Goal: Transaction & Acquisition: Purchase product/service

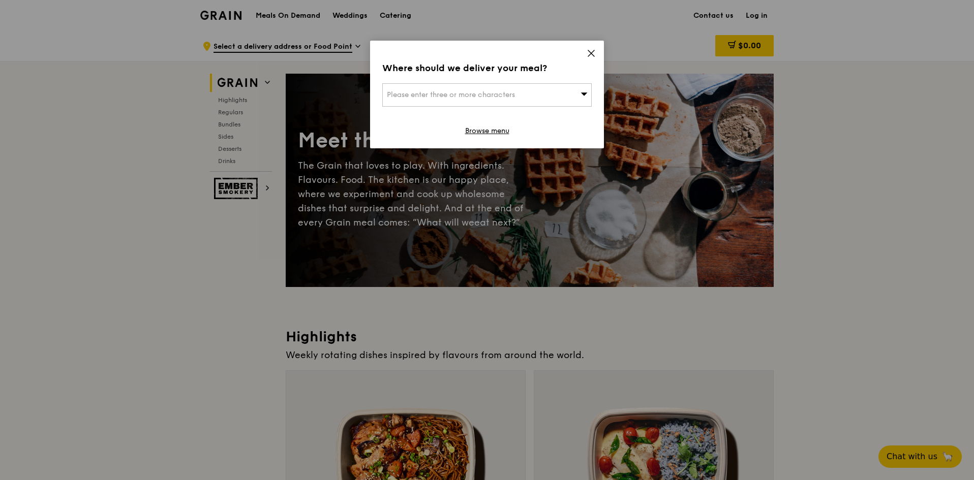
click at [590, 51] on icon at bounding box center [591, 53] width 6 height 6
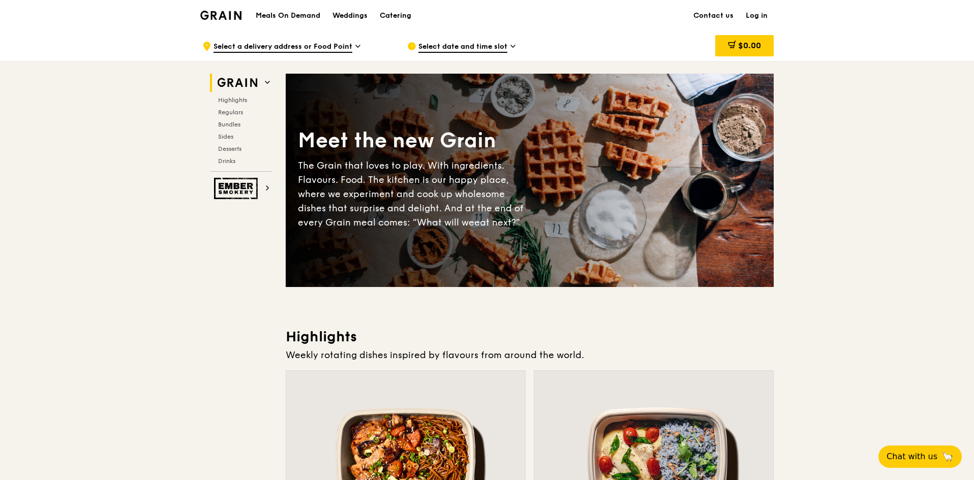
click at [756, 15] on link "Log in" at bounding box center [757, 16] width 34 height 30
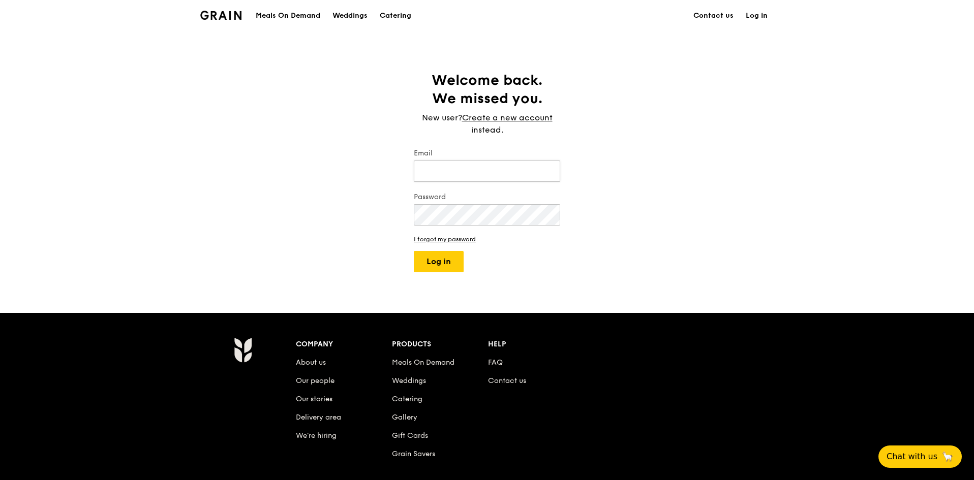
click at [521, 167] on input "Email" at bounding box center [487, 171] width 146 height 21
type input "[EMAIL_ADDRESS][DOMAIN_NAME]"
click at [439, 270] on button "Log in" at bounding box center [439, 261] width 50 height 21
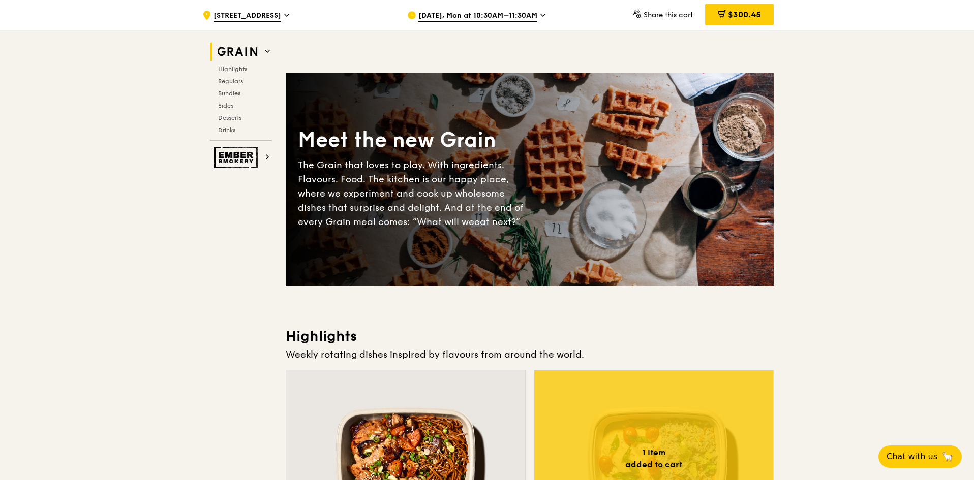
scroll to position [305, 0]
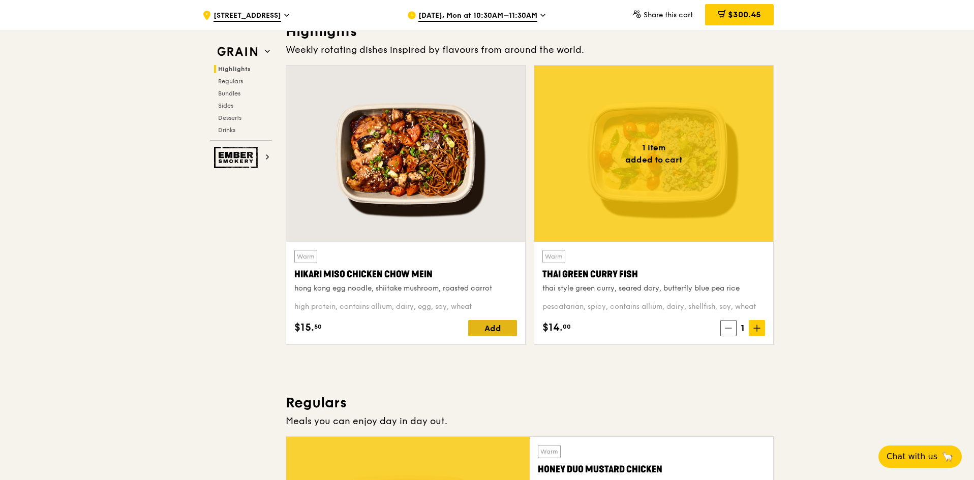
click at [489, 322] on div "Add" at bounding box center [492, 328] width 49 height 16
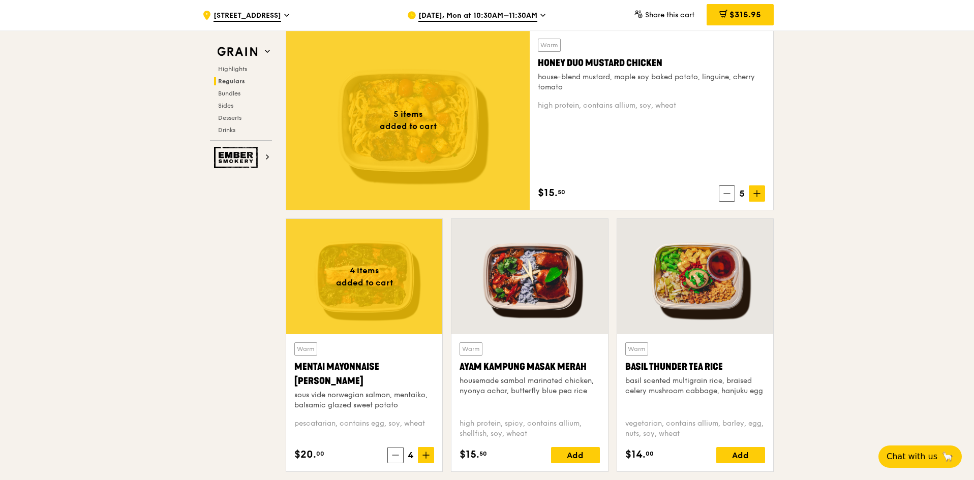
scroll to position [864, 0]
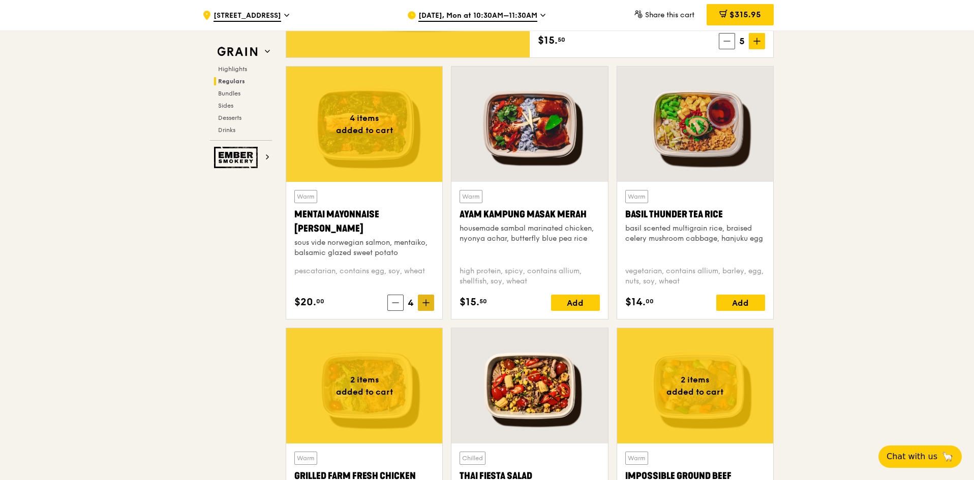
click at [426, 302] on icon at bounding box center [425, 302] width 7 height 7
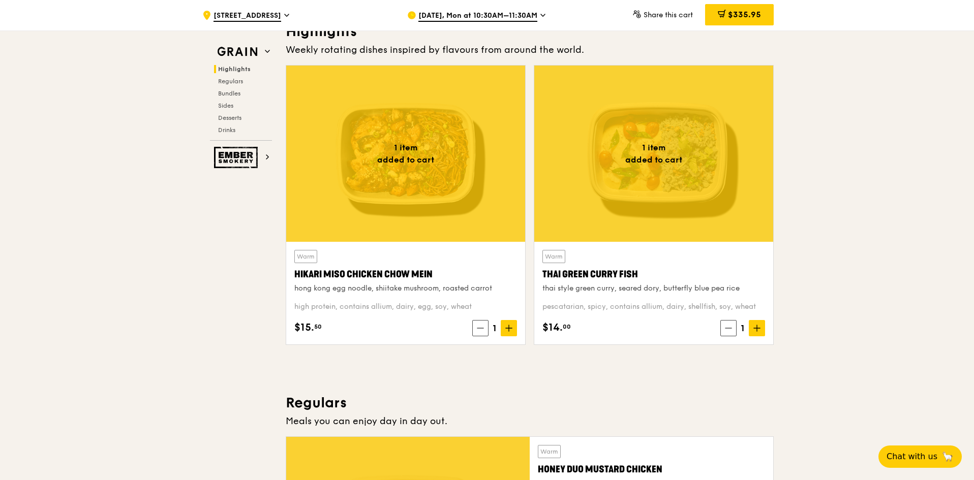
scroll to position [51, 0]
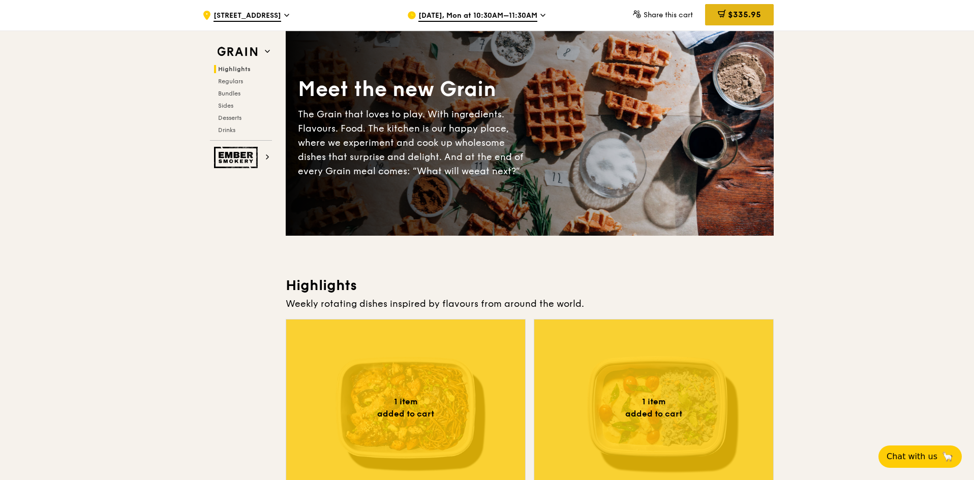
click at [742, 20] on div "$335.95" at bounding box center [739, 14] width 69 height 21
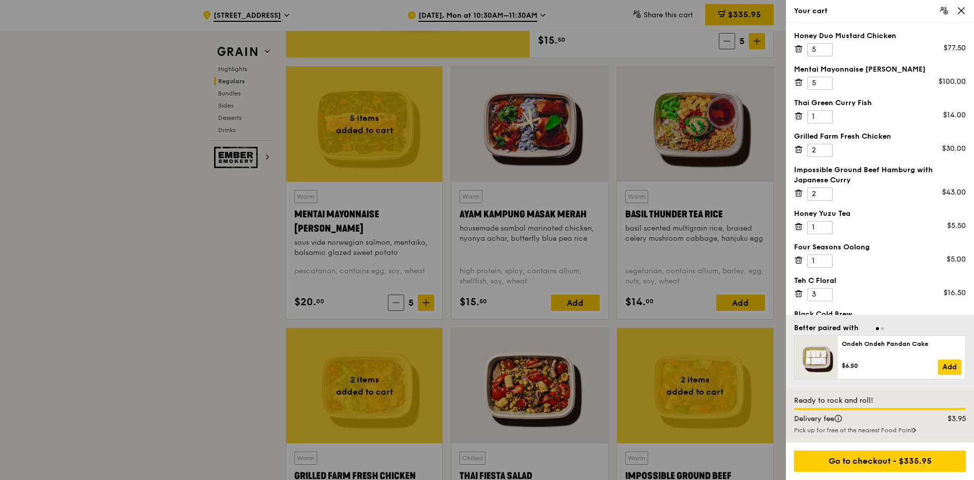
scroll to position [1118, 0]
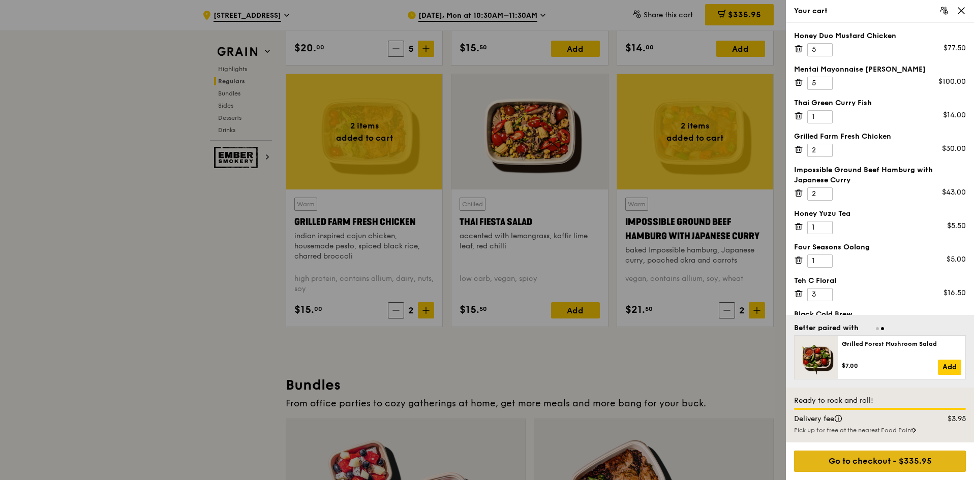
click at [919, 462] on div "Go to checkout - $335.95" at bounding box center [880, 461] width 172 height 21
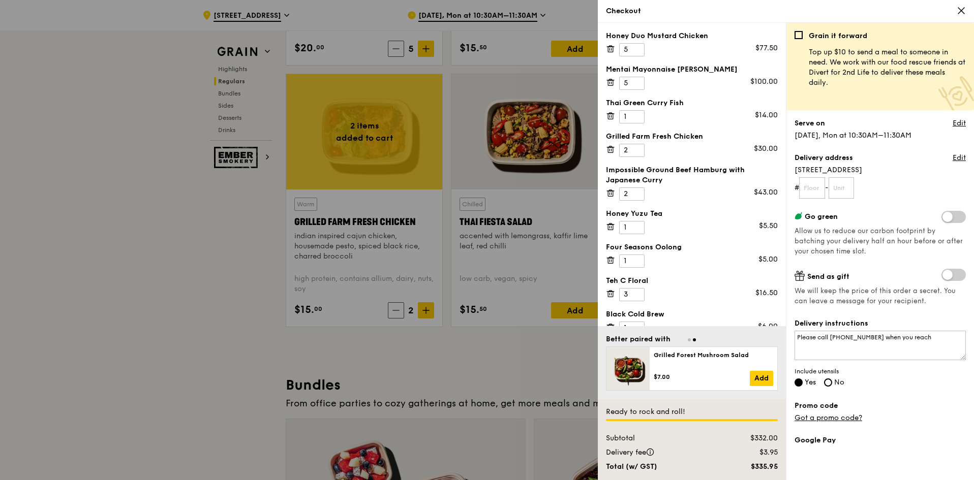
scroll to position [105, 0]
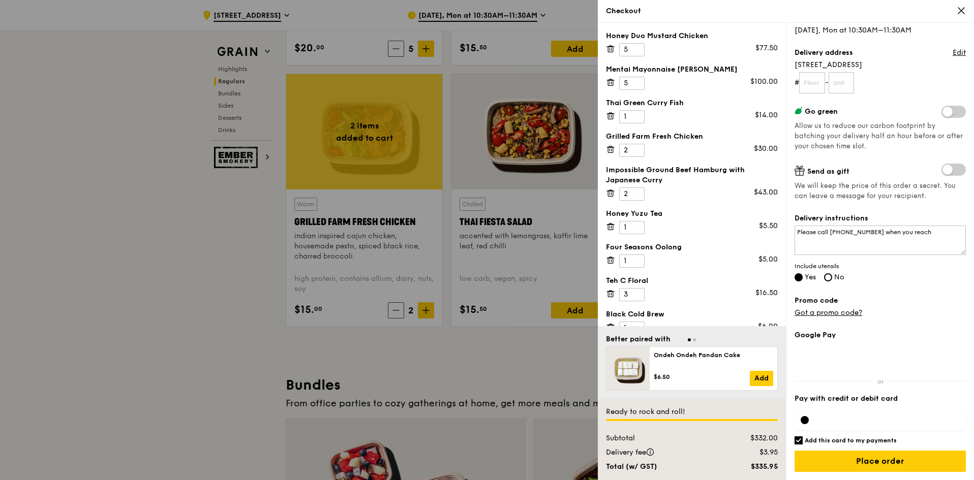
click at [808, 422] on div at bounding box center [805, 420] width 8 height 8
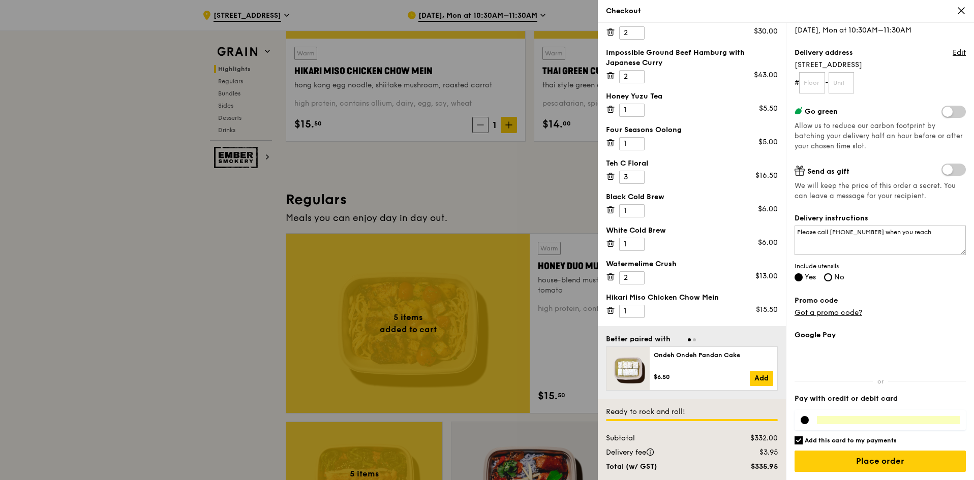
scroll to position [0, 0]
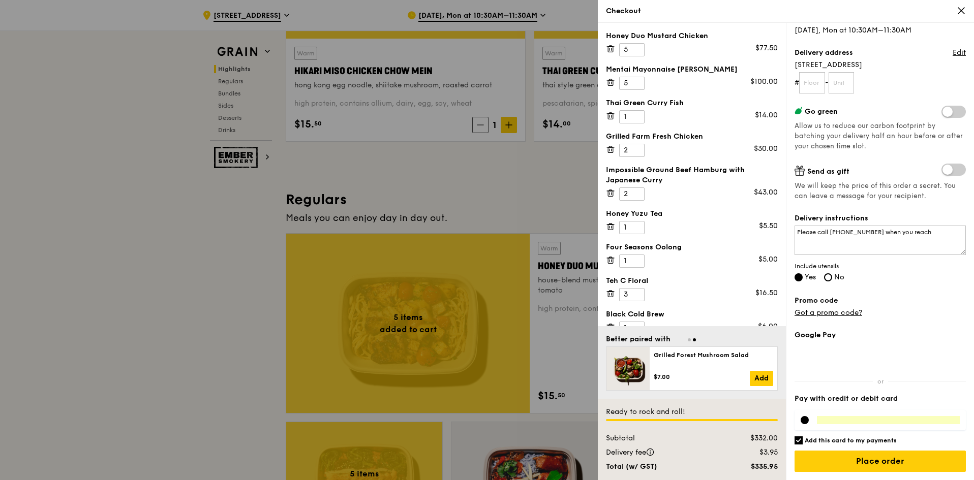
click at [957, 10] on icon at bounding box center [961, 10] width 9 height 9
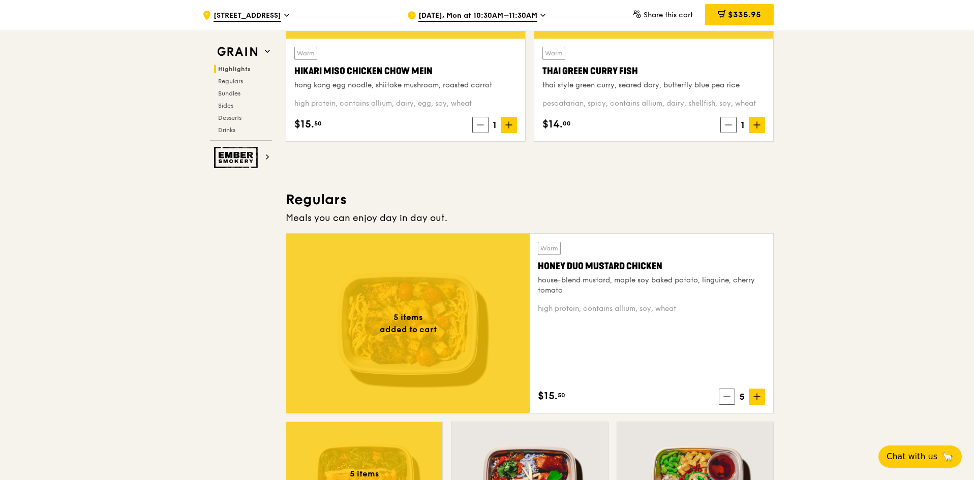
scroll to position [661, 0]
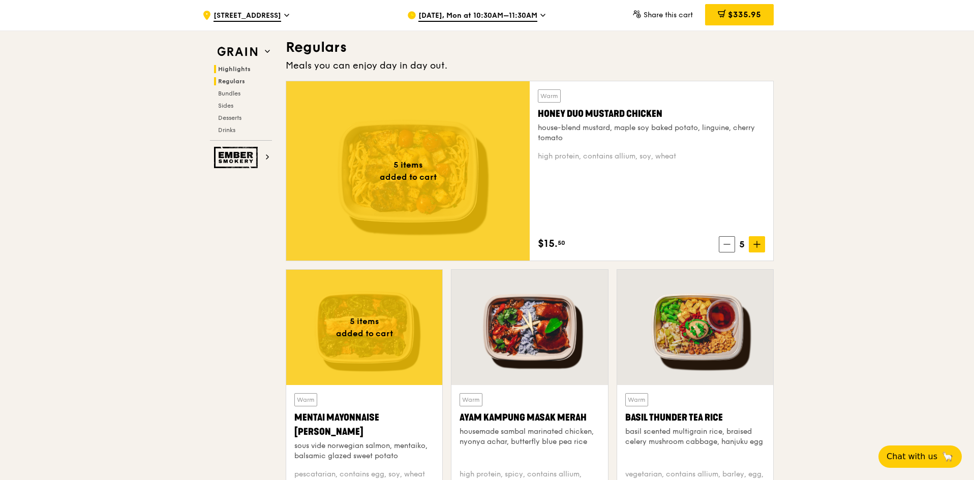
click at [237, 72] on span "Highlights" at bounding box center [234, 69] width 33 height 7
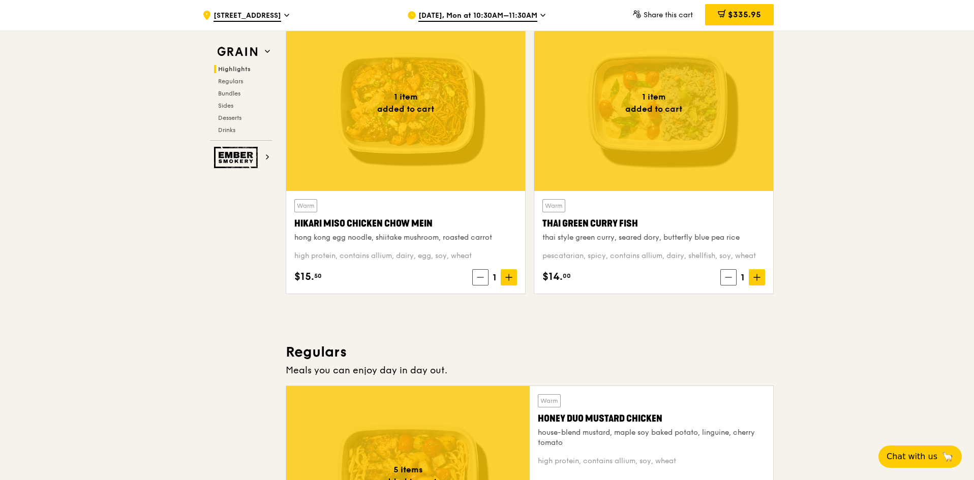
scroll to position [152, 0]
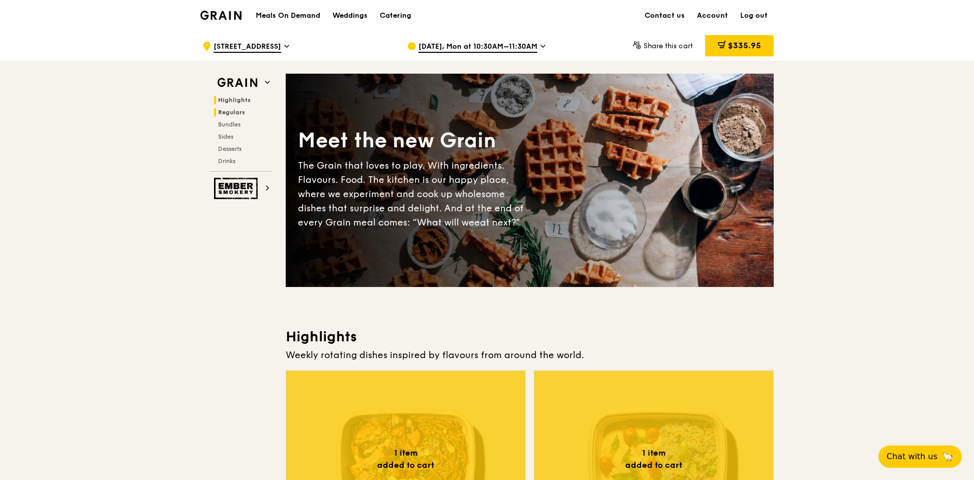
click at [234, 111] on span "Regulars" at bounding box center [231, 112] width 27 height 7
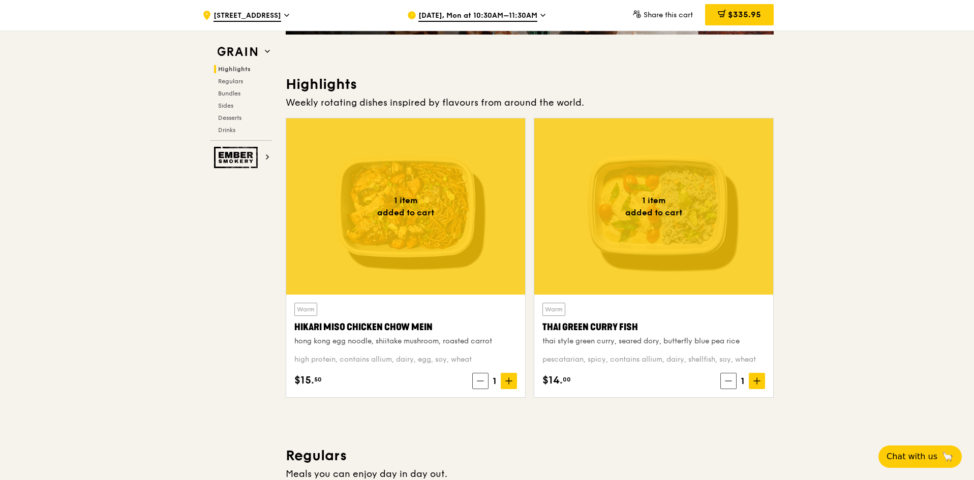
scroll to position [0, 0]
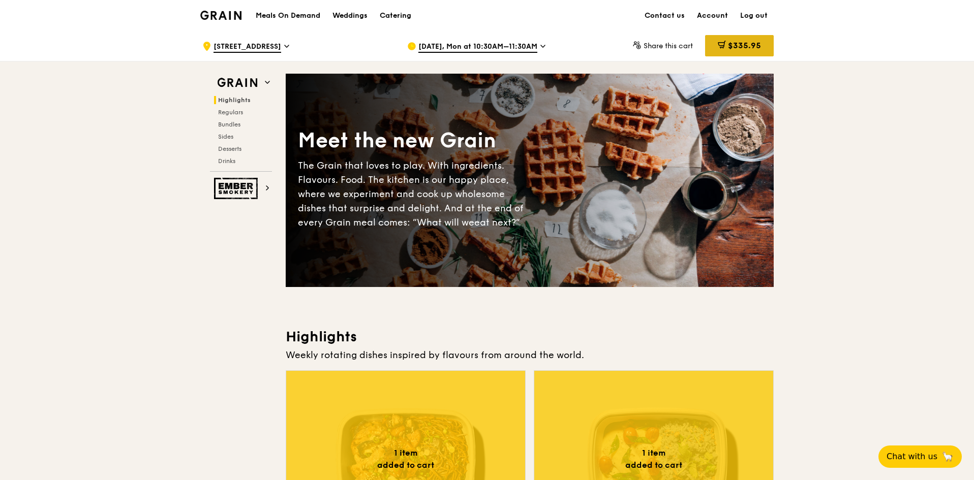
click at [736, 46] on span "$335.95" at bounding box center [744, 46] width 33 height 10
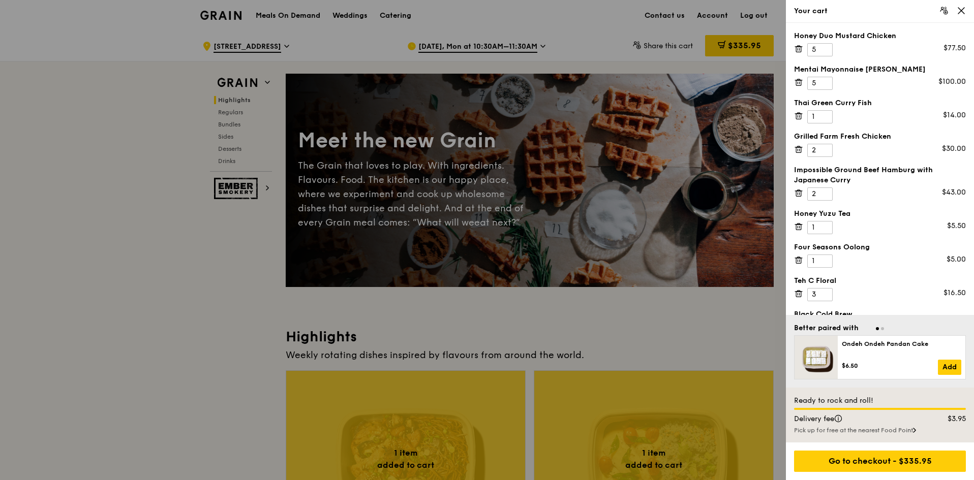
click at [963, 10] on icon at bounding box center [961, 10] width 9 height 9
